Goal: Task Accomplishment & Management: Manage account settings

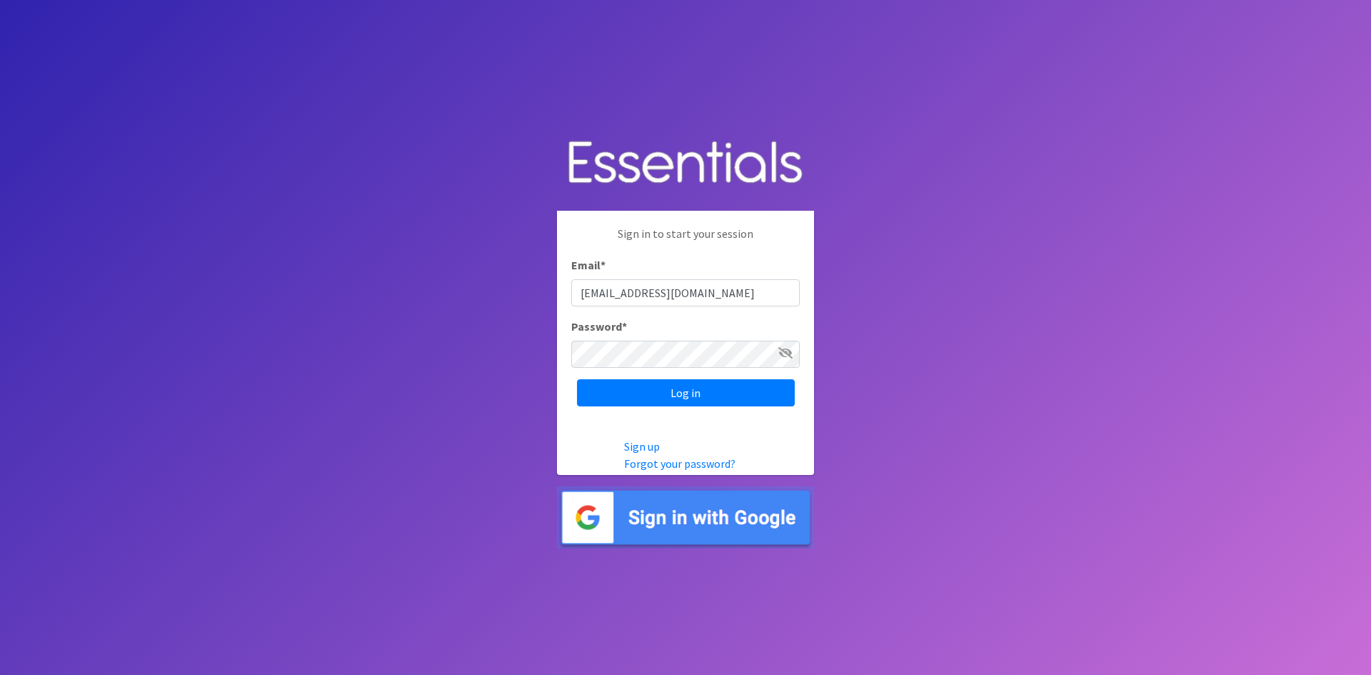
type input "[EMAIL_ADDRESS][DOMAIN_NAME]"
click at [577, 379] on input "Log in" at bounding box center [686, 392] width 218 height 27
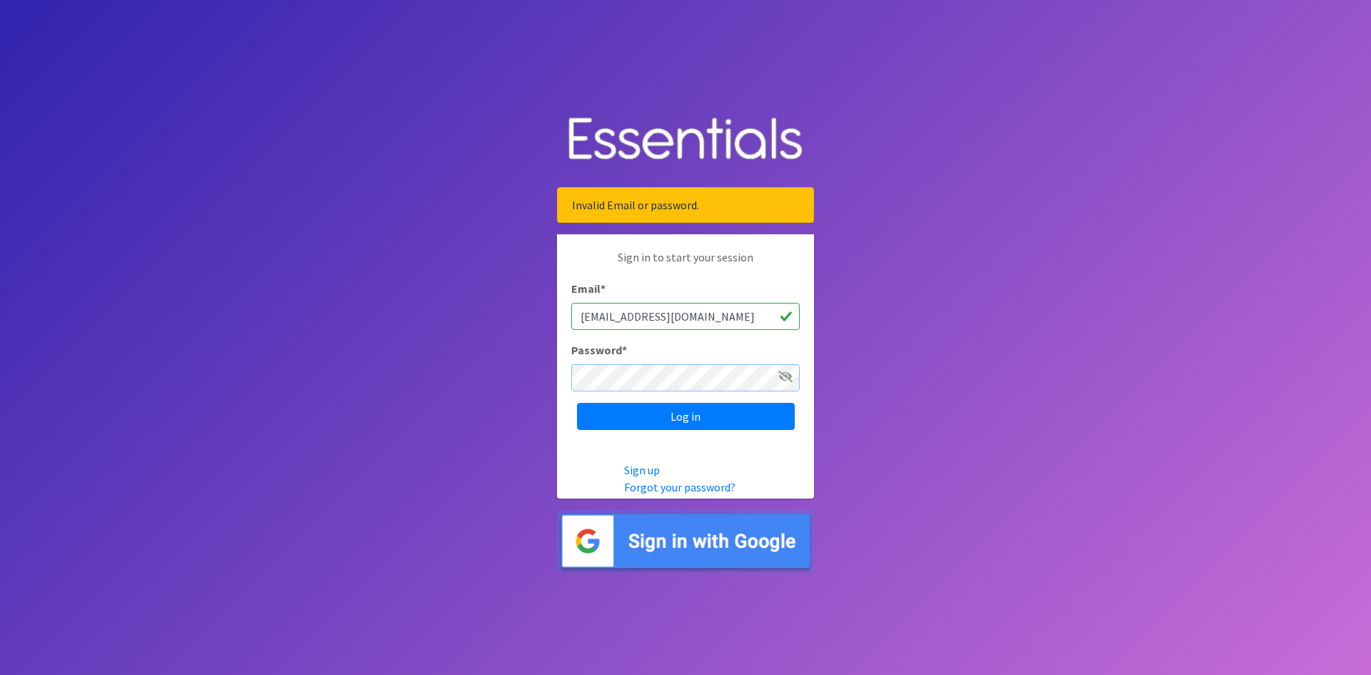
click at [577, 403] on input "Log in" at bounding box center [686, 416] width 218 height 27
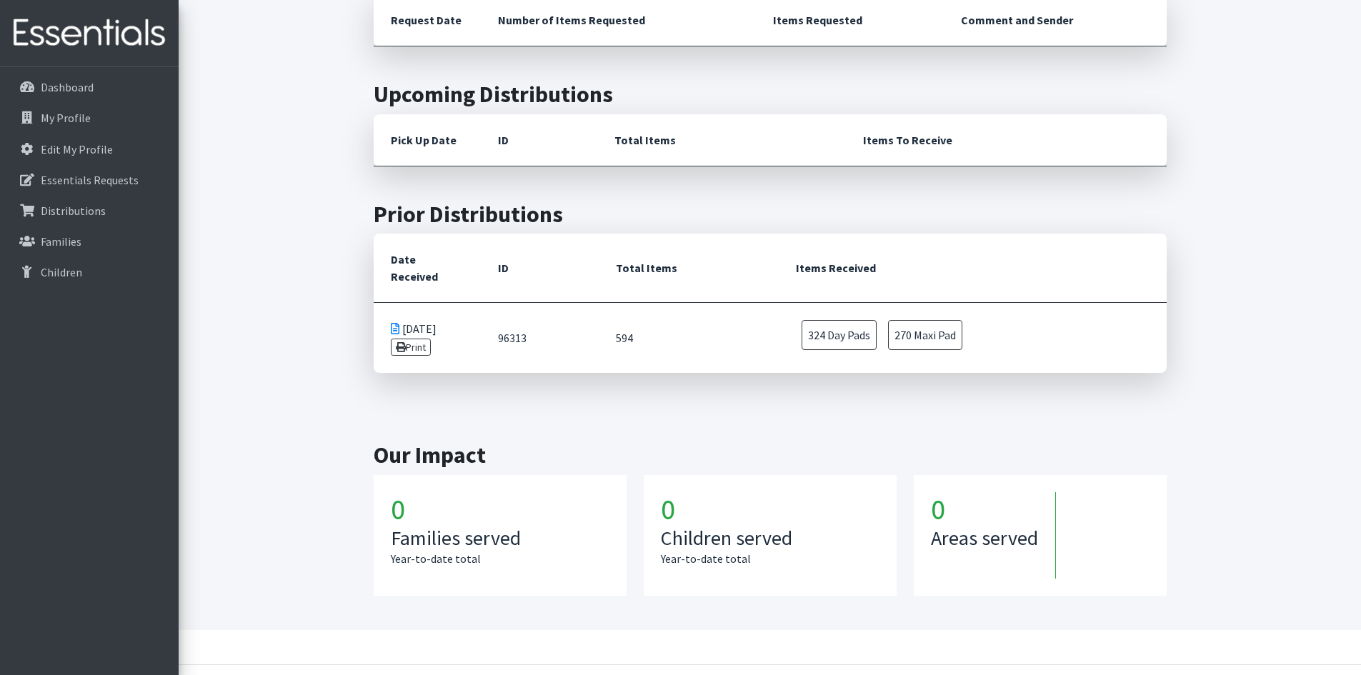
scroll to position [611, 0]
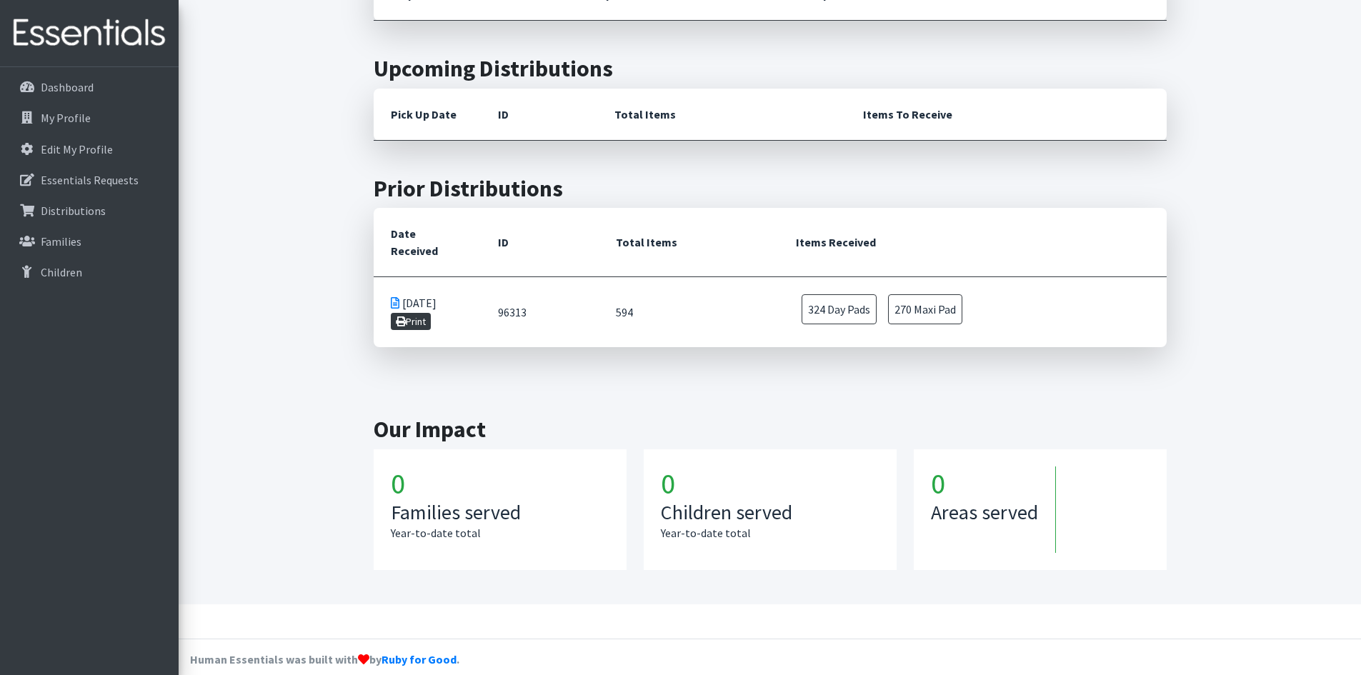
click at [417, 313] on link "Print" at bounding box center [411, 321] width 41 height 17
